Goal: Contribute content: Add original content to the website for others to see

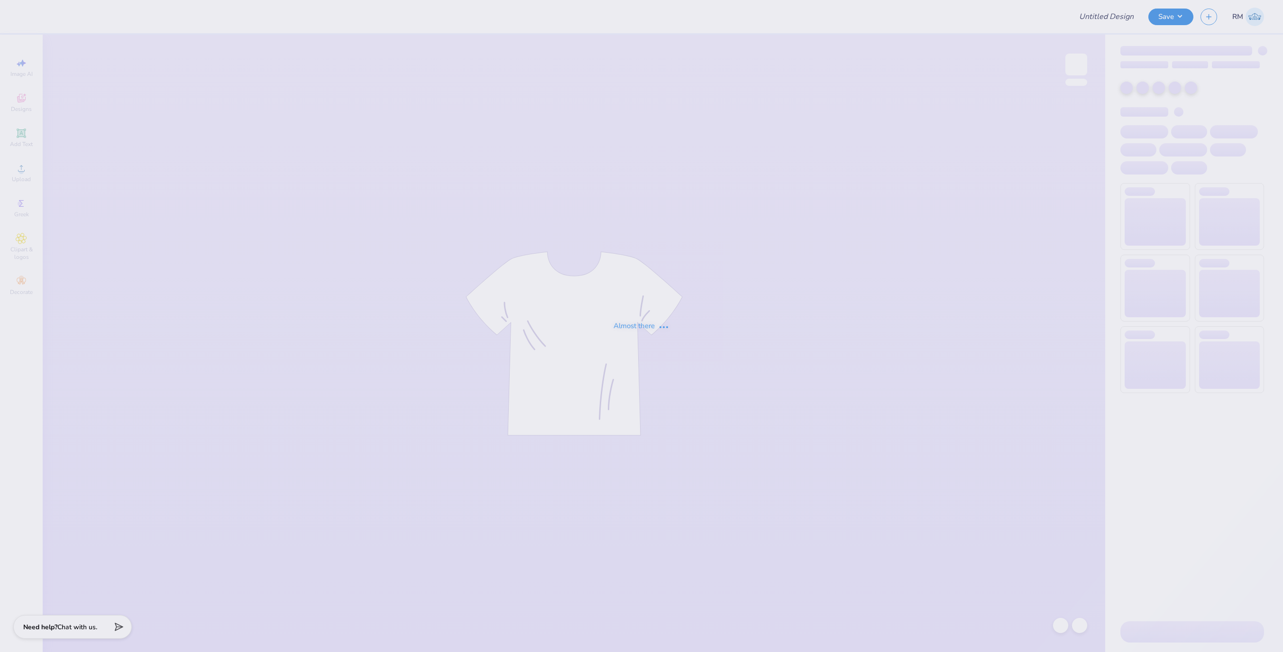
type input "DV Love Shirts & Hoodies"
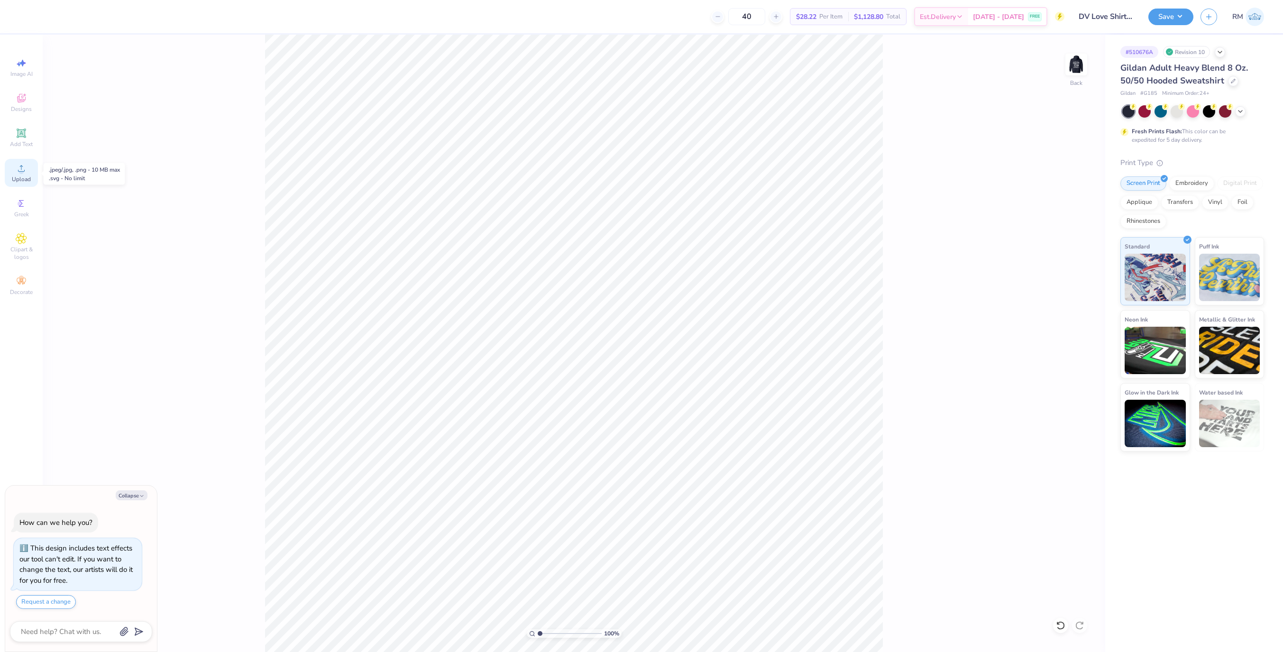
click at [21, 179] on span "Upload" at bounding box center [21, 179] width 19 height 8
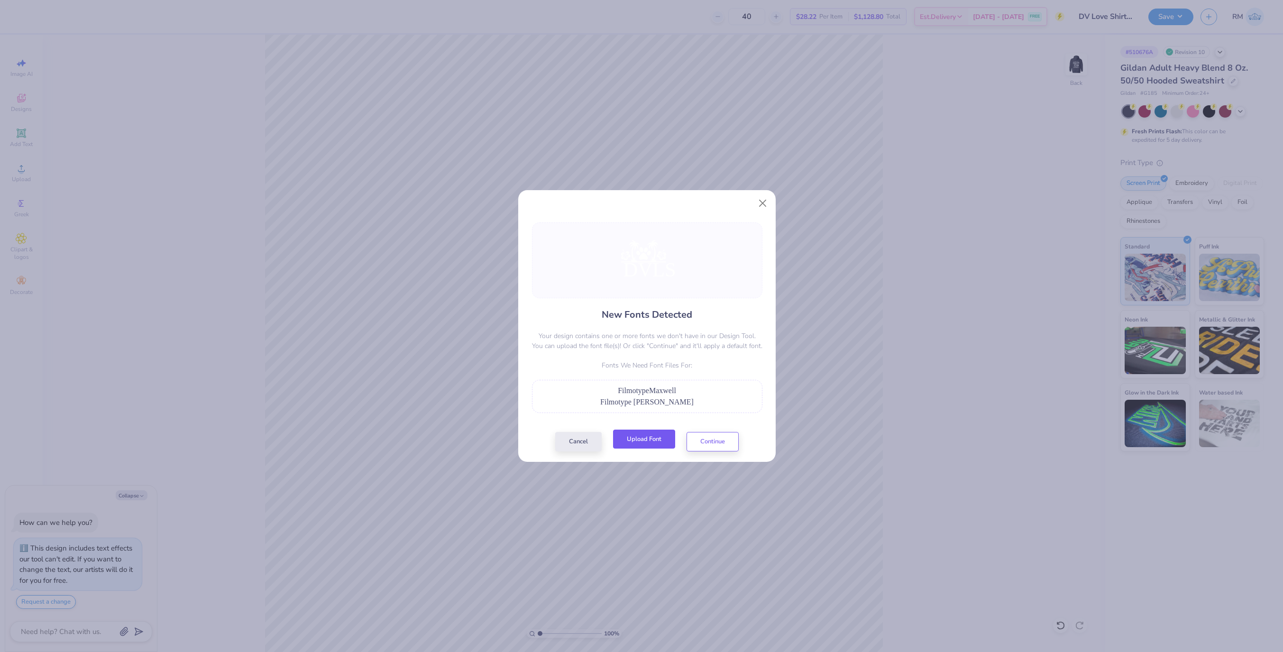
click at [646, 444] on button "Upload Font" at bounding box center [644, 439] width 62 height 19
drag, startPoint x: 693, startPoint y: 406, endPoint x: 611, endPoint y: 406, distance: 82.1
click at [611, 406] on div "Filmotype Maxwell" at bounding box center [647, 401] width 220 height 11
copy span "Filmotype Maxwell"
click at [566, 443] on button "Cancel" at bounding box center [578, 439] width 46 height 19
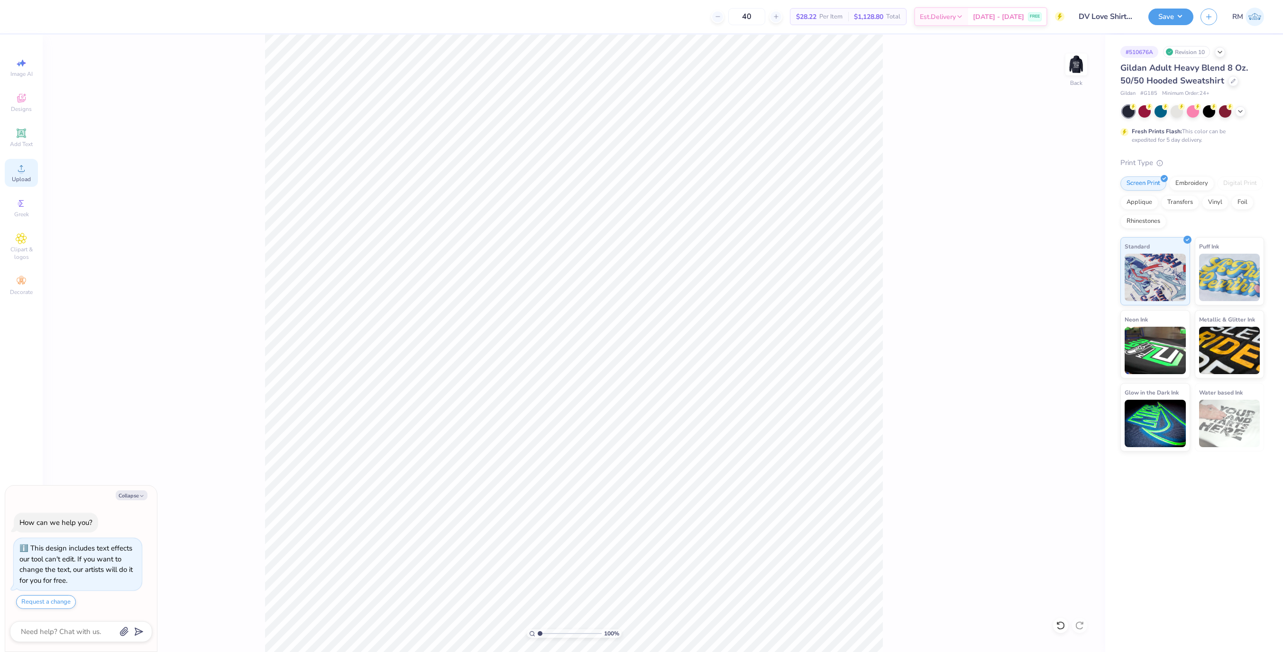
click at [28, 164] on div "Upload" at bounding box center [21, 173] width 33 height 28
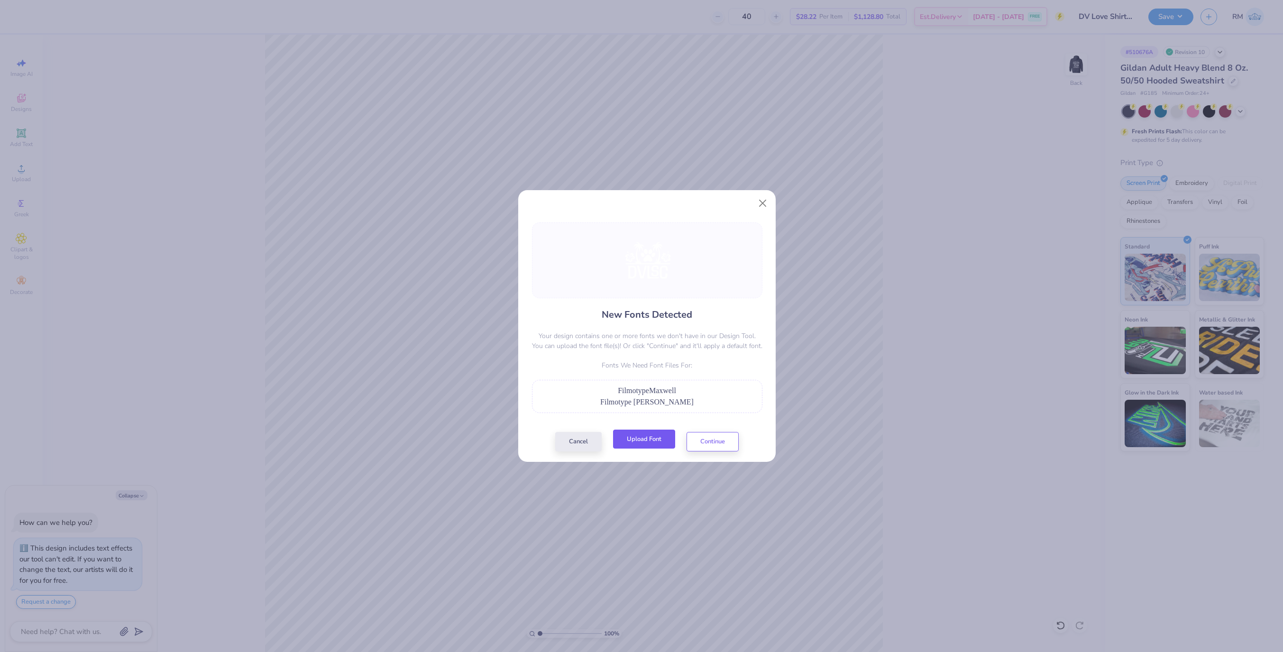
click at [645, 443] on button "Upload Font" at bounding box center [644, 439] width 62 height 19
click at [758, 202] on button "Close" at bounding box center [763, 203] width 18 height 18
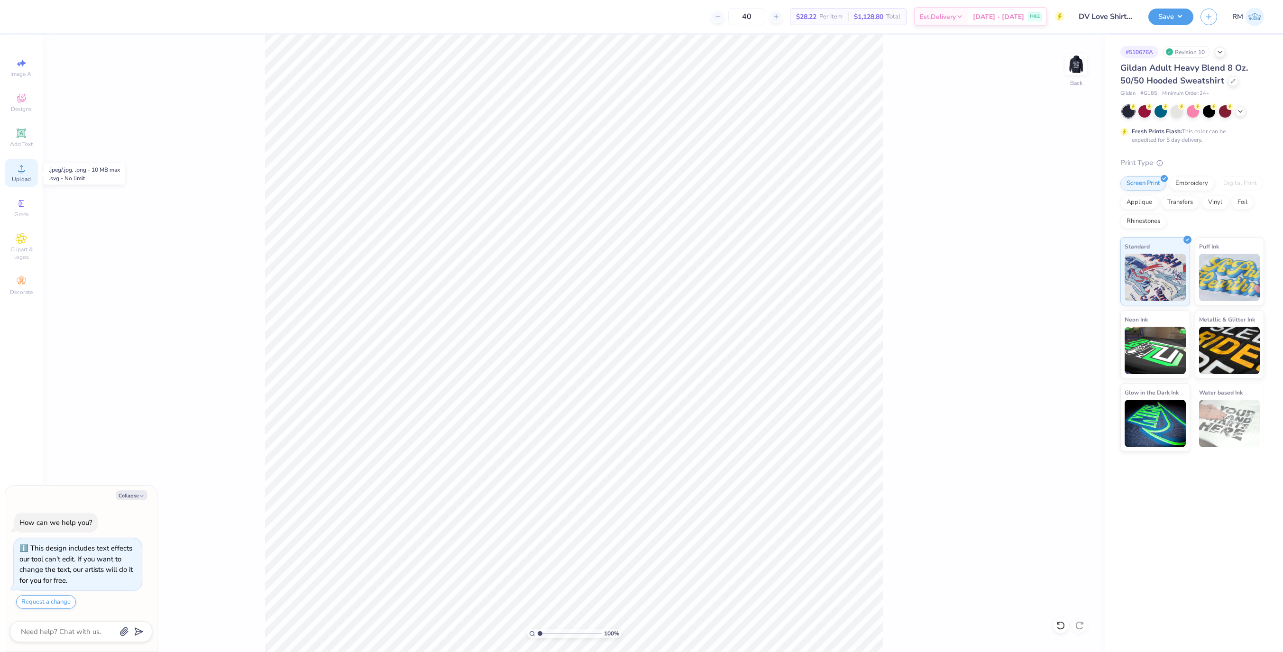
click at [17, 175] on span "Upload" at bounding box center [21, 179] width 19 height 8
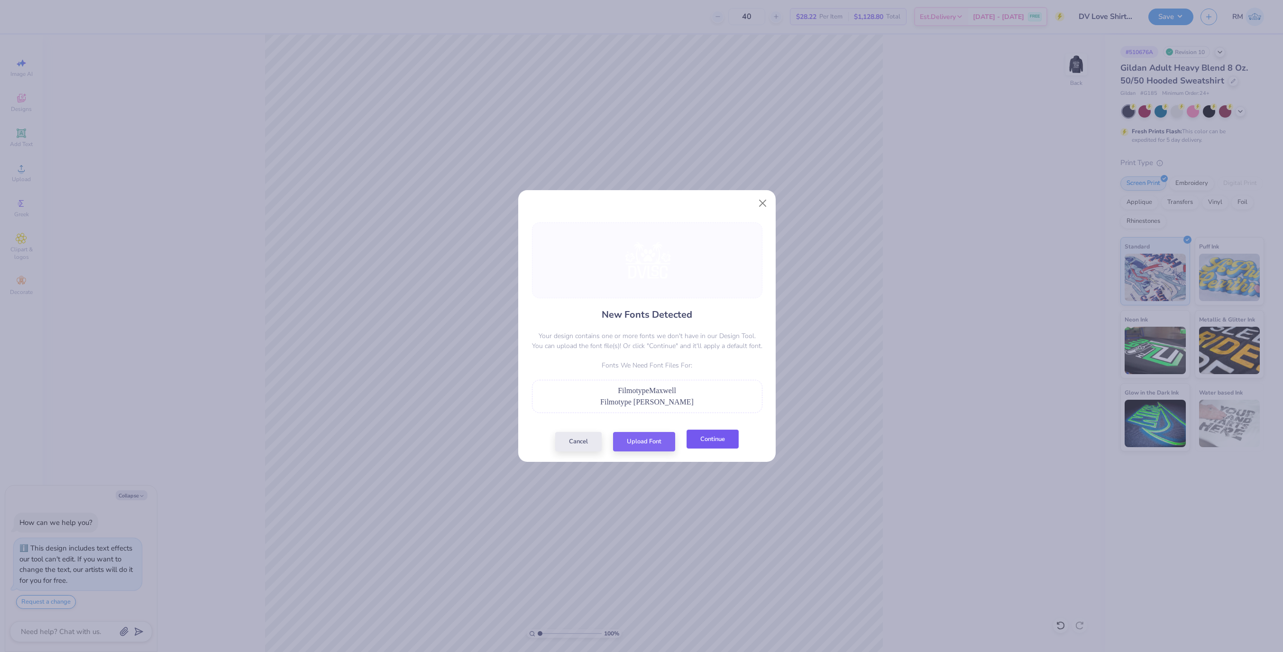
click at [726, 446] on button "Continue" at bounding box center [713, 439] width 52 height 19
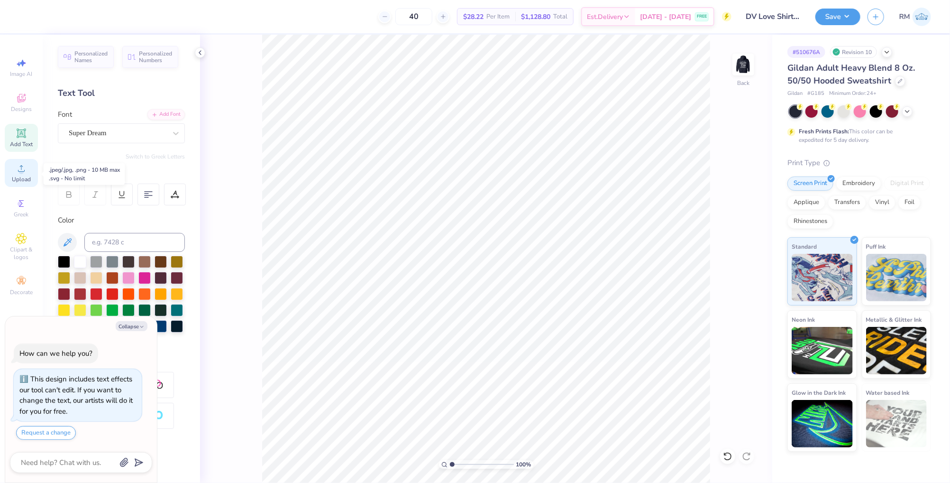
click at [24, 176] on span "Upload" at bounding box center [21, 179] width 19 height 8
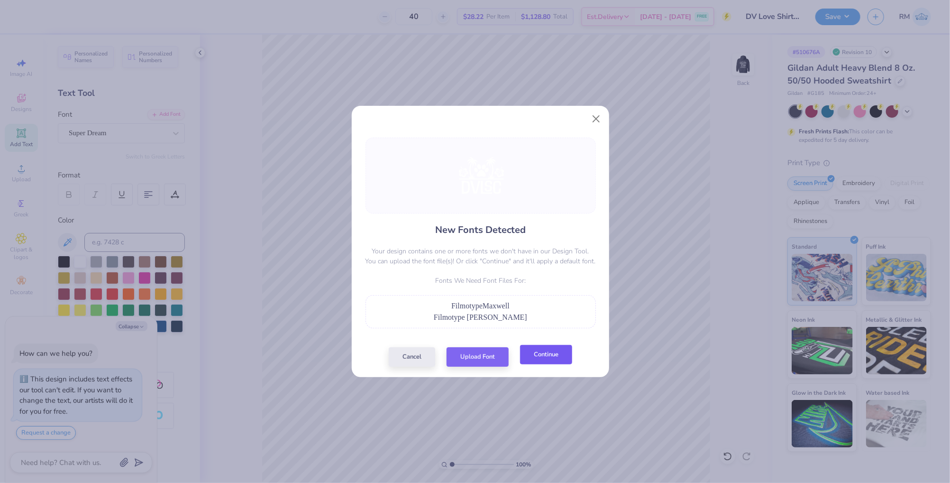
click at [546, 352] on button "Continue" at bounding box center [546, 354] width 52 height 19
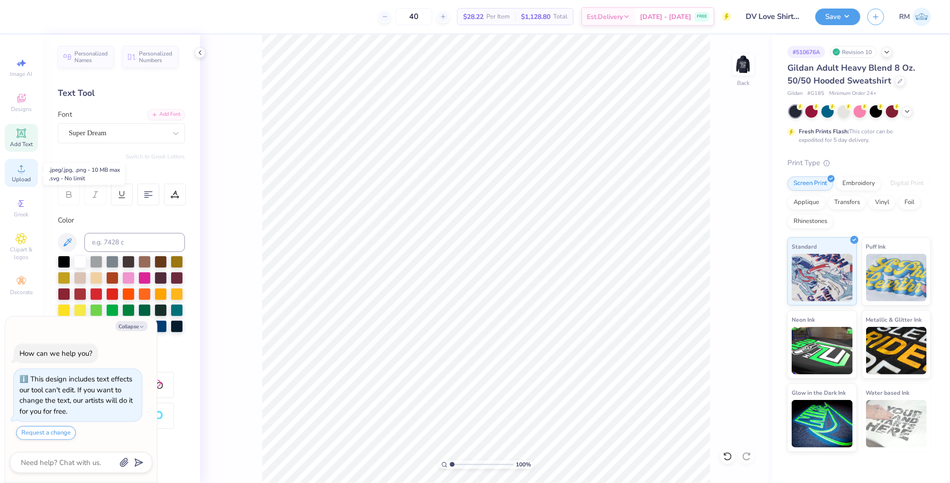
click at [27, 172] on div "Upload" at bounding box center [21, 173] width 33 height 28
click at [717, 212] on div "100 % Back W 15.00 15.00 " H 12.12 12.12 " Y 1.19 1.19 " Center Middle Top Bott…" at bounding box center [486, 259] width 572 height 448
type textarea "x"
click at [742, 216] on input "15.00" at bounding box center [737, 214] width 34 height 13
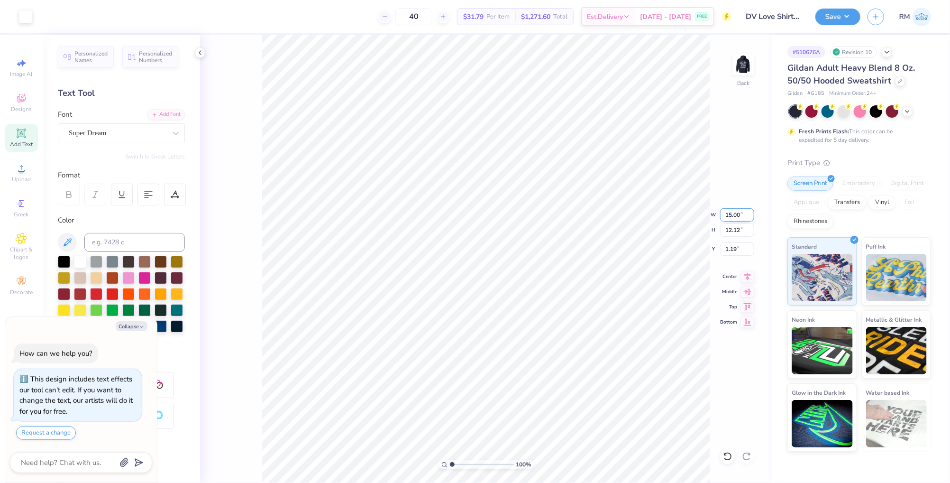
click at [742, 216] on input "15.00" at bounding box center [737, 214] width 34 height 13
type input "06"
type textarea "x"
type input "6.00"
type input "4.85"
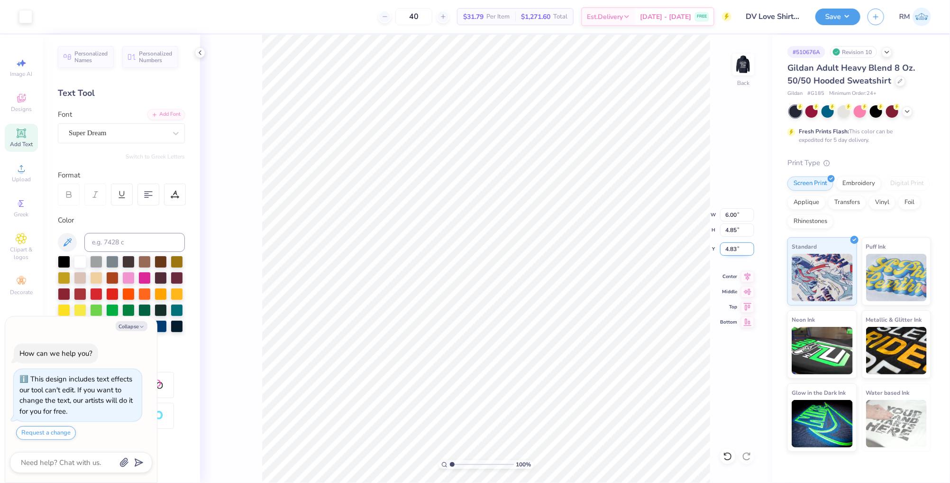
click at [740, 251] on input "4.83" at bounding box center [737, 248] width 34 height 13
type input "3"
type textarea "x"
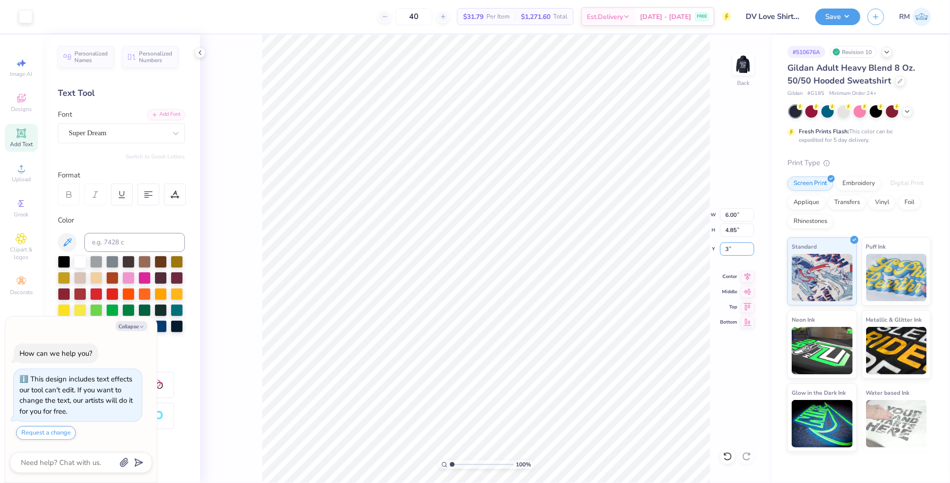
type input "3.00"
click at [745, 273] on icon at bounding box center [747, 274] width 13 height 11
click at [746, 67] on img at bounding box center [744, 65] width 38 height 38
click at [26, 169] on icon at bounding box center [21, 168] width 11 height 11
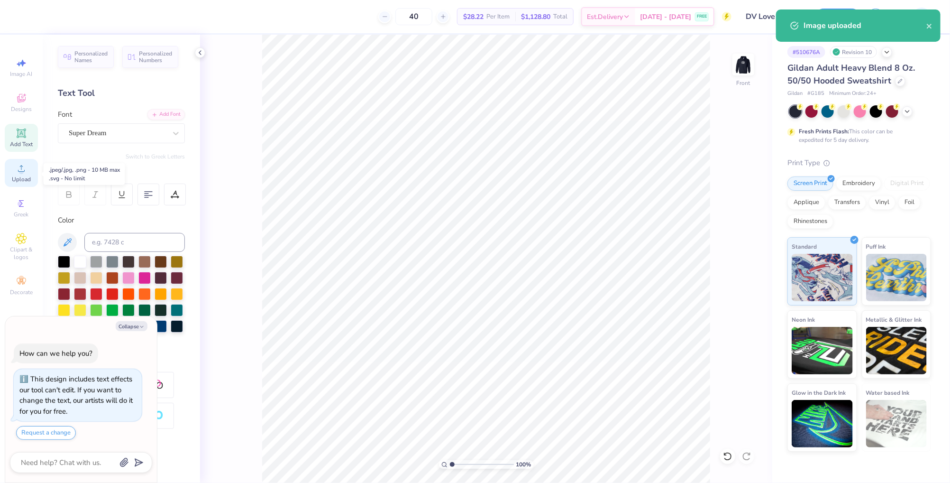
click at [28, 171] on div "Upload" at bounding box center [21, 173] width 33 height 28
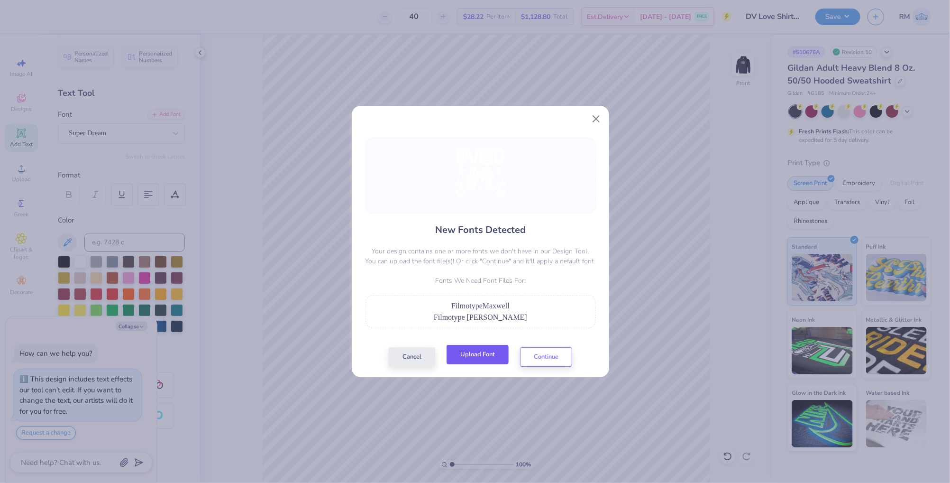
click at [492, 357] on button "Upload Font" at bounding box center [478, 354] width 62 height 19
click at [570, 360] on button "Continue" at bounding box center [546, 354] width 52 height 19
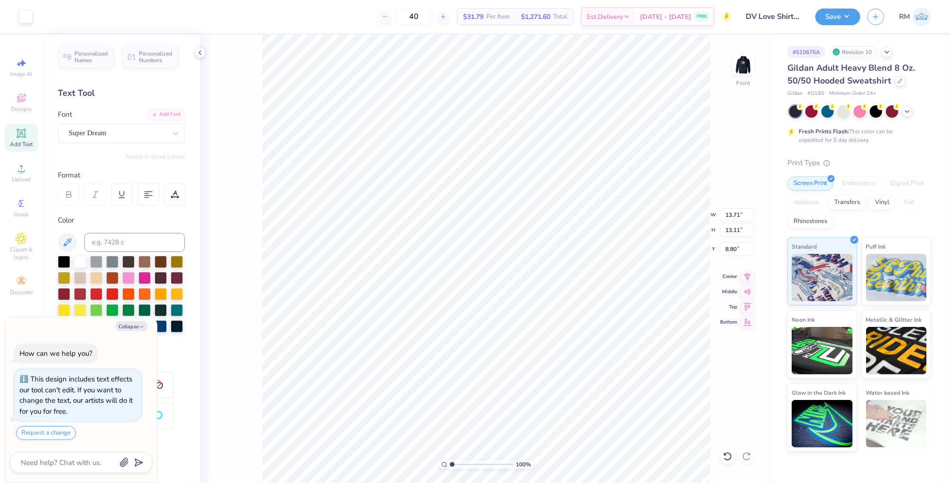
type textarea "x"
type input "14.72"
type input "1.08"
type input "22.12"
type textarea "x"
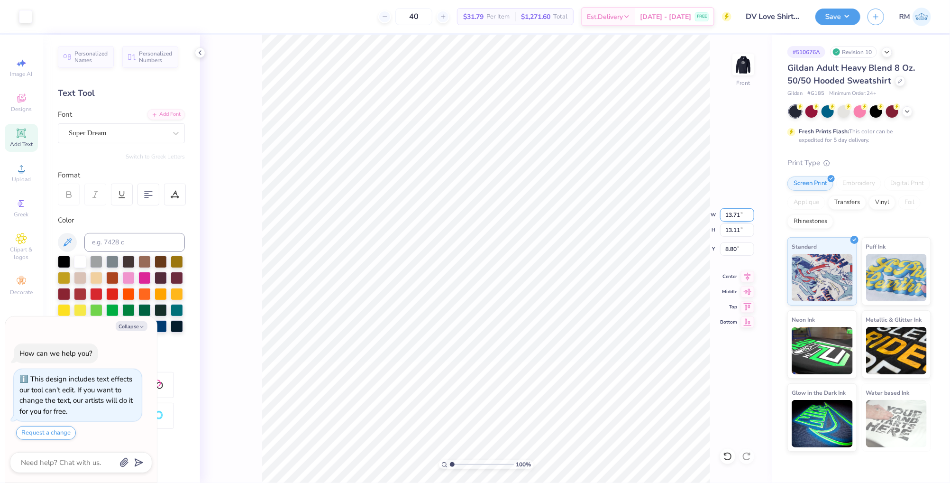
click at [729, 213] on input "13.71" at bounding box center [737, 214] width 34 height 13
type input "12"
click at [739, 253] on input "8.80" at bounding box center [737, 248] width 34 height 13
type textarea "x"
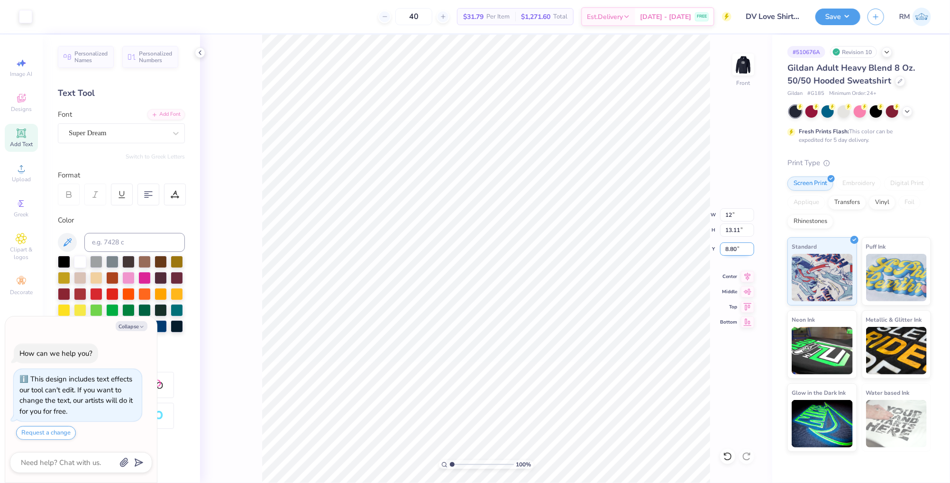
type input "12.00"
type input "11.48"
click at [739, 249] on input "9.62" at bounding box center [737, 248] width 34 height 13
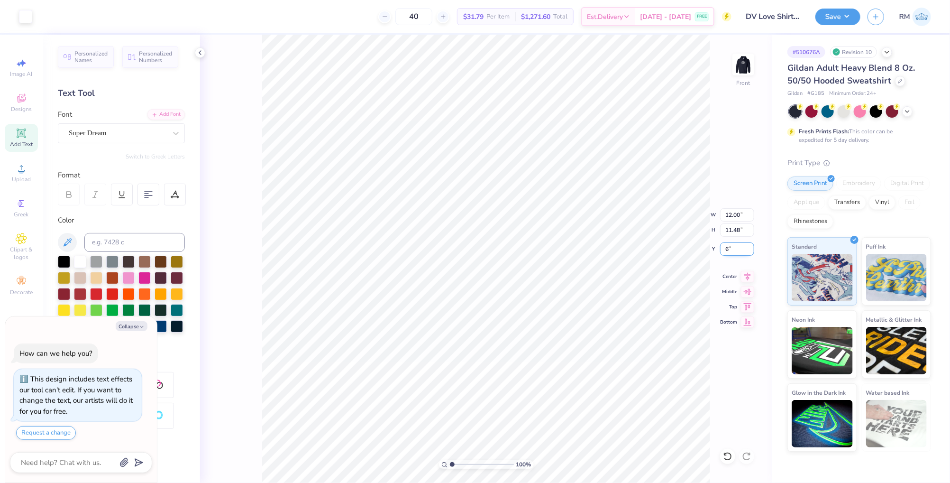
type input "6"
type textarea "x"
type input "6.00"
click at [745, 277] on icon at bounding box center [747, 274] width 13 height 11
type textarea "x"
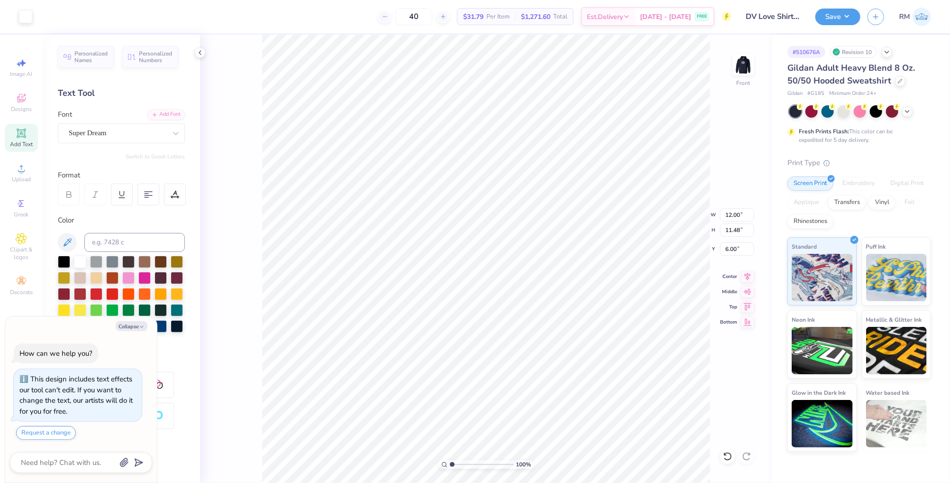
type input "14.72"
type input "1.08"
type input "22.12"
click at [754, 279] on icon at bounding box center [747, 274] width 13 height 11
type textarea "x"
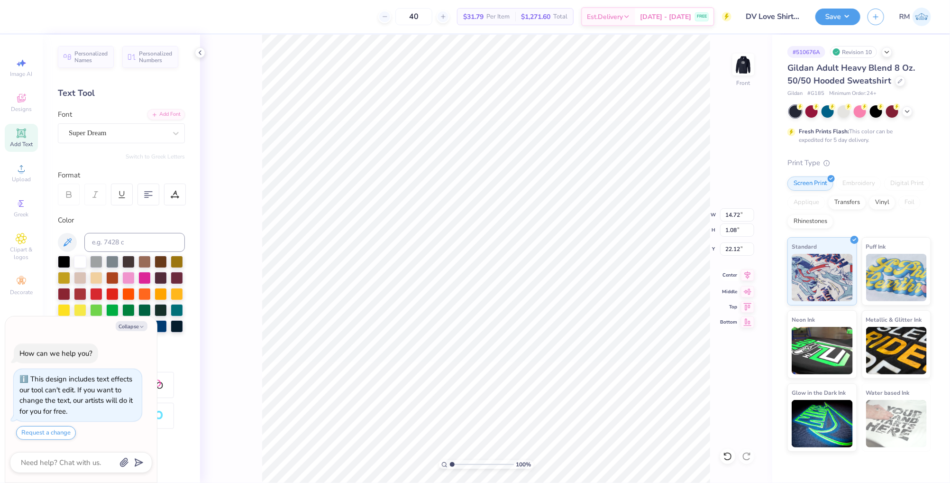
type input "9.15"
type input "1.05"
type input "20.73"
click at [745, 276] on icon at bounding box center [747, 274] width 13 height 11
type textarea "x"
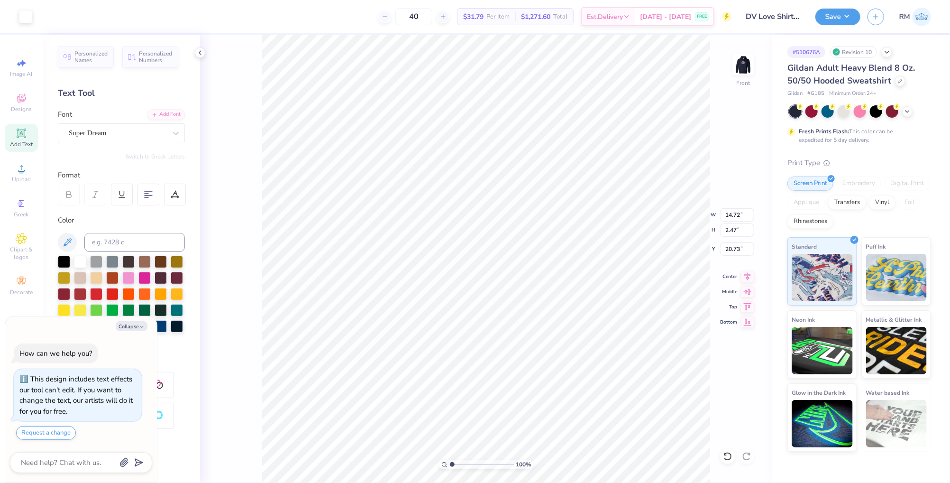
type input "16.49"
type textarea "x"
type input "8.55"
type input "1.43"
type input "16.44"
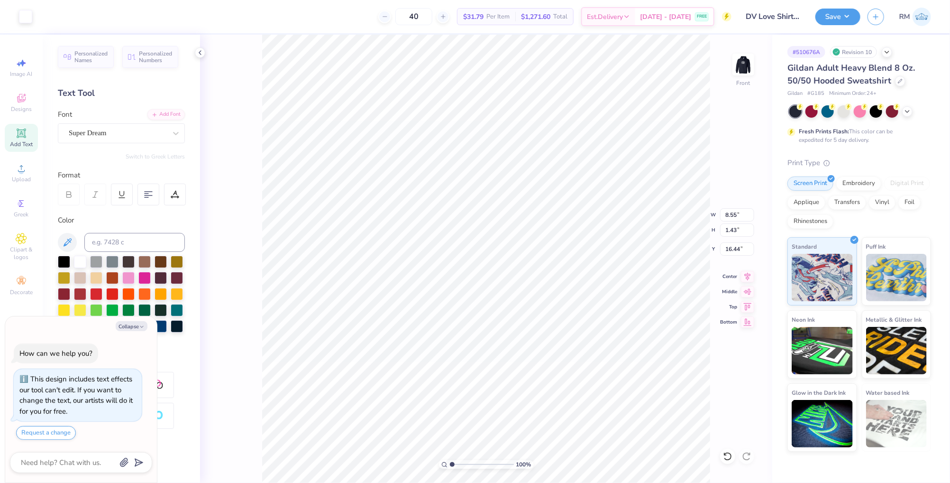
type textarea "x"
type input "16.76"
click at [572, 468] on li "Send to Back" at bounding box center [557, 471] width 74 height 18
type textarea "x"
type input "8.55"
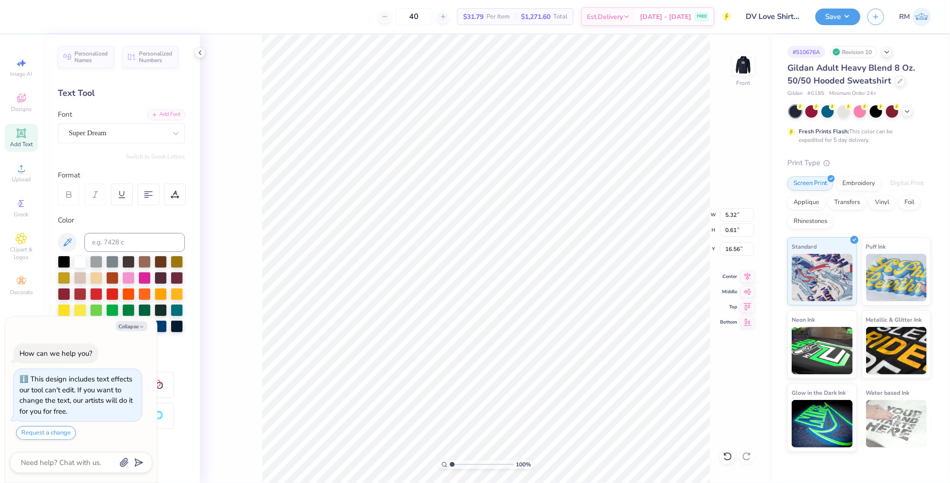
type input "1.73"
type textarea "x"
type input "10.31"
type input "2.09"
type input "16.57"
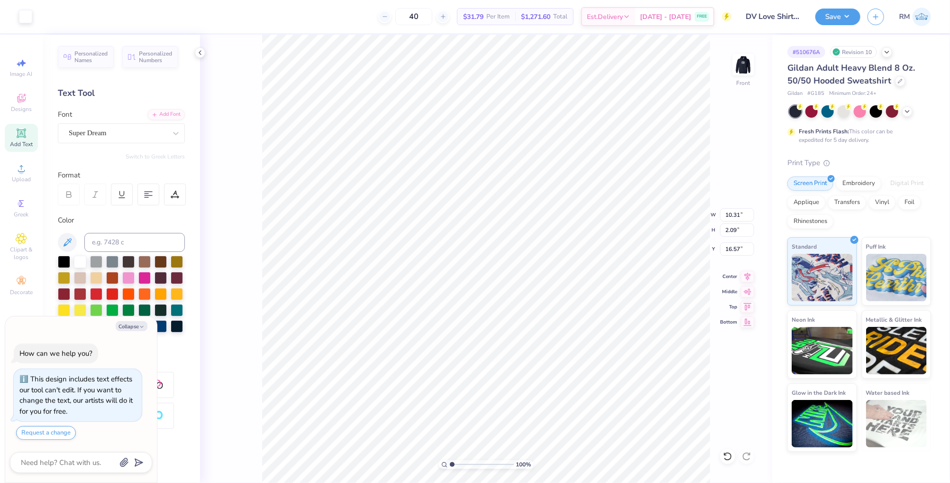
type textarea "x"
type input "11.41"
type input "2.31"
type input "16.58"
type textarea "x"
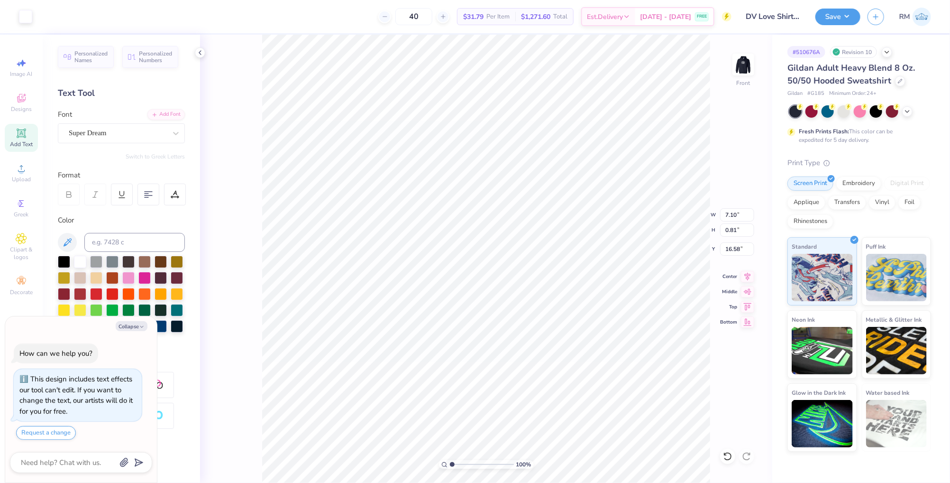
type input "16.67"
click at [745, 277] on icon at bounding box center [747, 274] width 13 height 11
click at [750, 279] on icon at bounding box center [747, 274] width 13 height 11
click at [20, 18] on div at bounding box center [25, 15] width 13 height 13
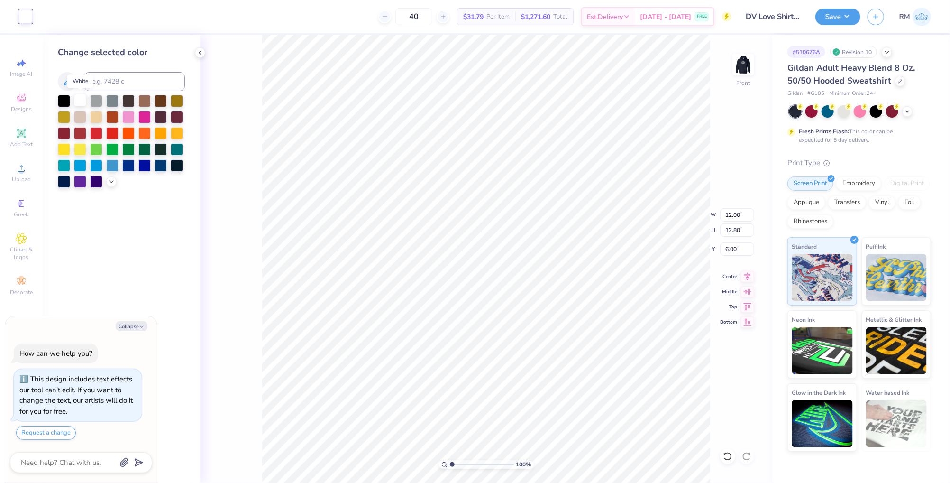
click at [82, 101] on div at bounding box center [80, 100] width 12 height 12
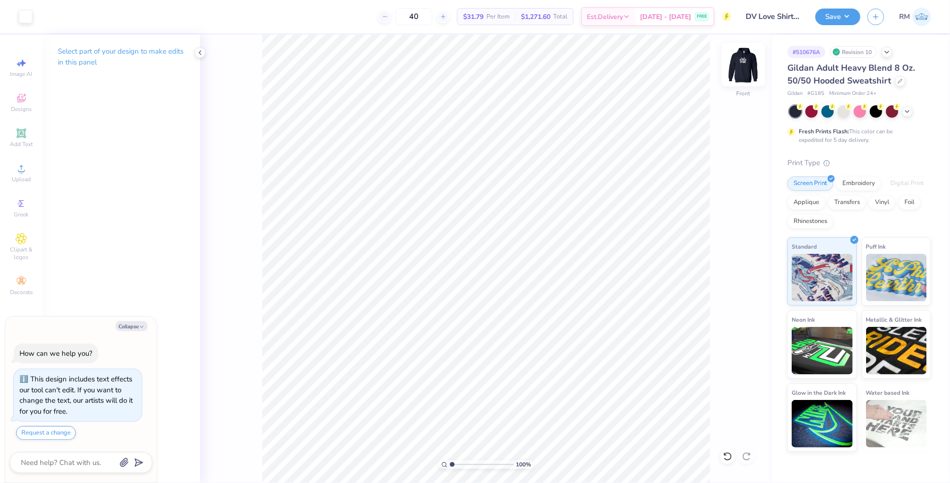
click at [742, 67] on img at bounding box center [744, 65] width 38 height 38
click at [20, 14] on div at bounding box center [25, 15] width 13 height 13
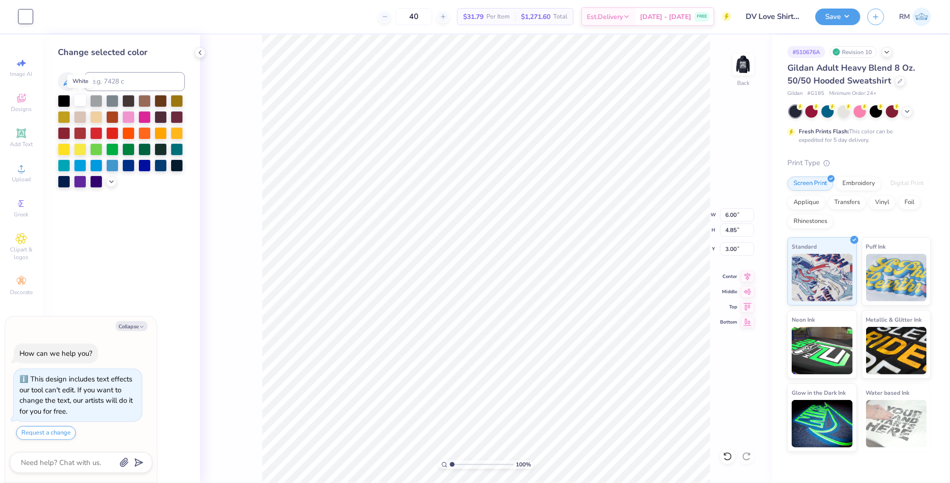
click at [81, 98] on div at bounding box center [80, 100] width 12 height 12
click at [840, 16] on button "Save" at bounding box center [838, 15] width 45 height 17
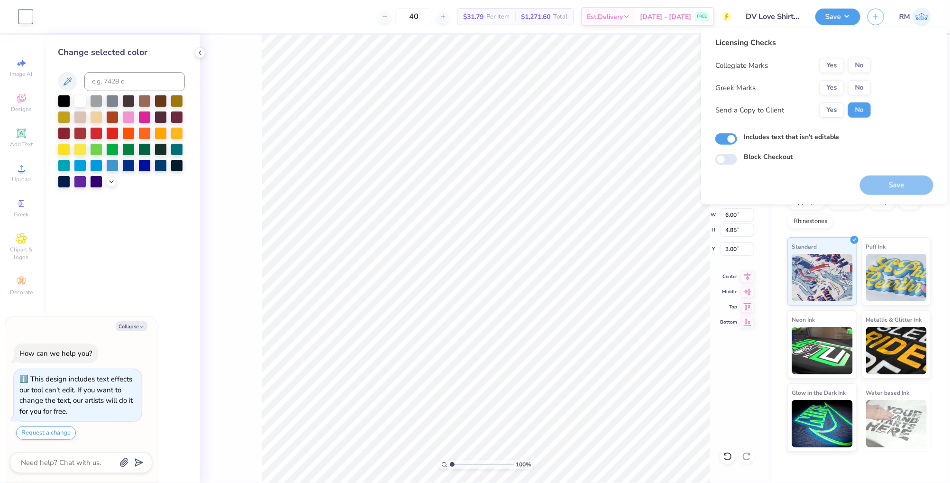
click at [871, 59] on div "Licensing Checks Collegiate Marks Yes No Greek Marks Yes No Send a Copy to Clie…" at bounding box center [825, 101] width 218 height 128
click at [864, 68] on button "No" at bounding box center [859, 65] width 23 height 15
click at [864, 89] on button "No" at bounding box center [859, 87] width 23 height 15
click at [839, 107] on button "Yes" at bounding box center [832, 109] width 25 height 15
click at [910, 183] on button "Save" at bounding box center [897, 184] width 74 height 19
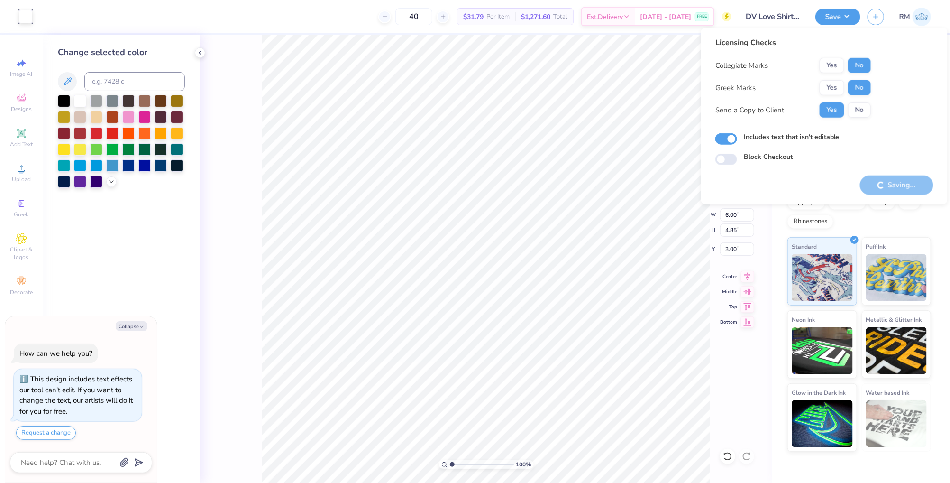
type textarea "x"
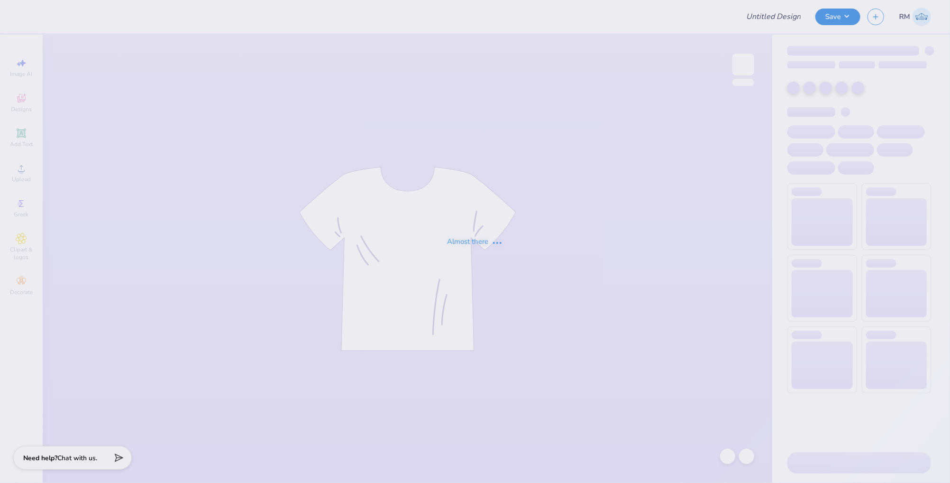
type input "Dz 500"
